Goal: Find specific page/section: Find specific page/section

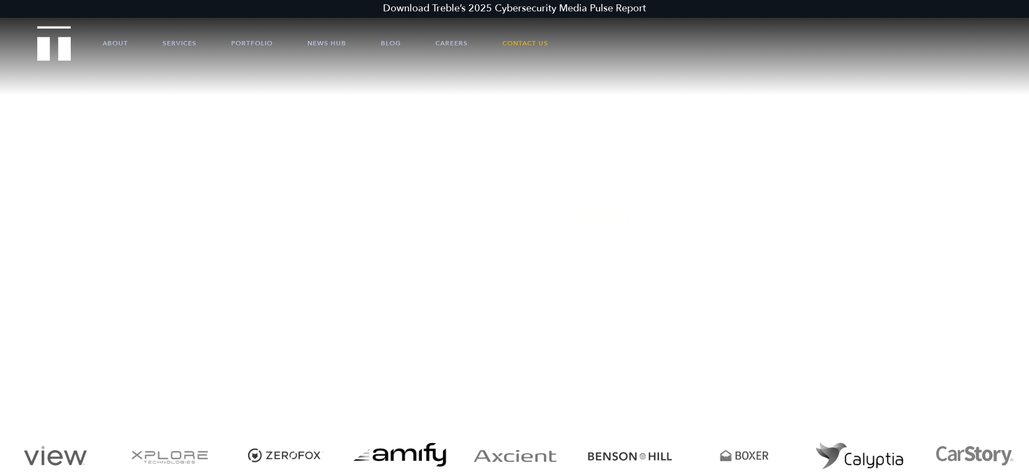
click at [105, 46] on link "About" at bounding box center [115, 43] width 25 height 32
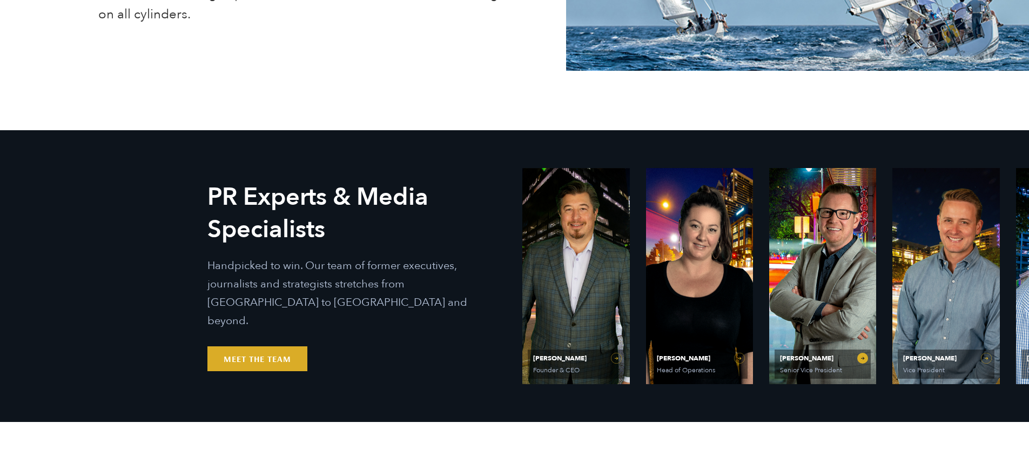
scroll to position [498, 0]
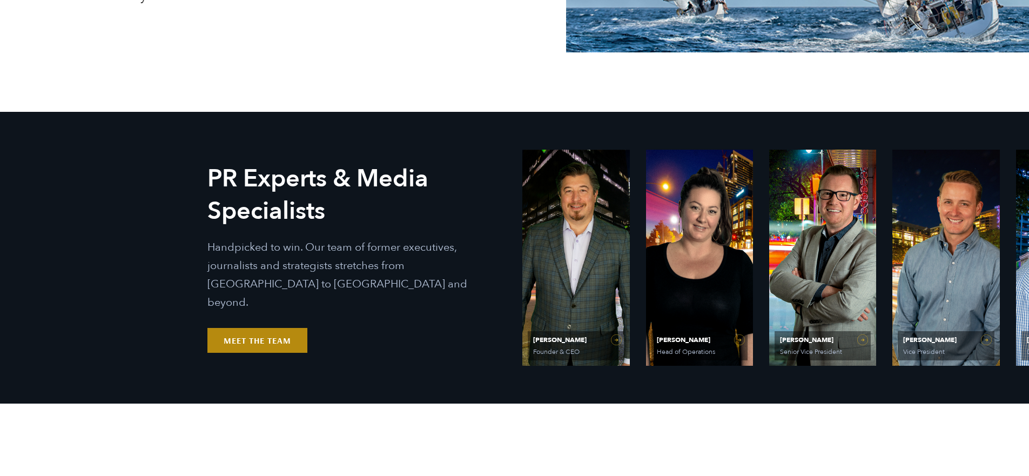
click at [283, 335] on link "Meet the Team" at bounding box center [257, 340] width 100 height 25
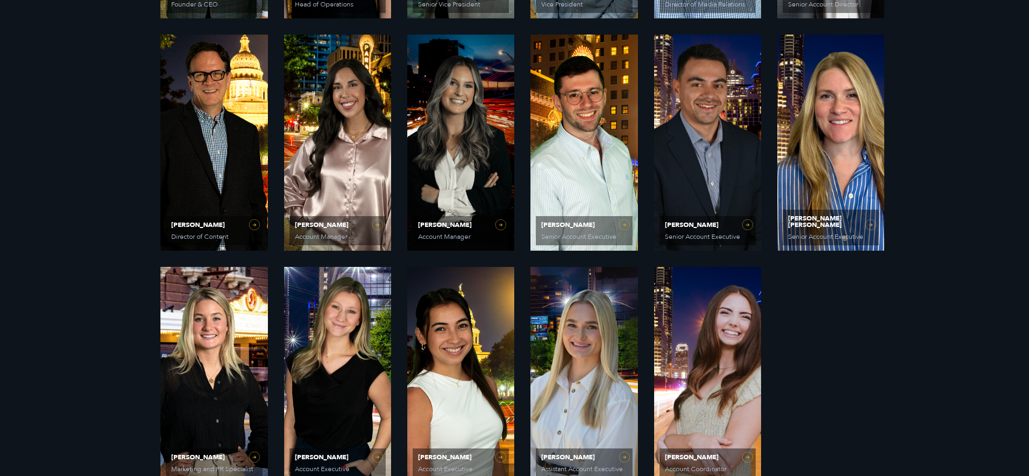
scroll to position [847, 0]
